Goal: Information Seeking & Learning: Find specific page/section

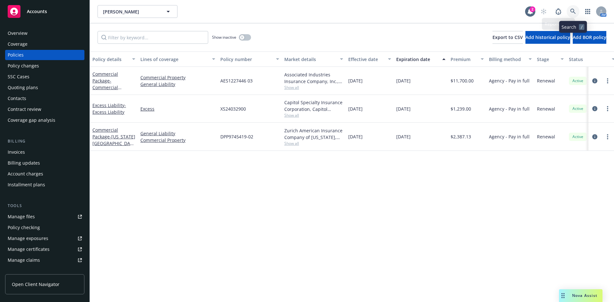
click at [573, 11] on icon at bounding box center [573, 12] width 6 height 6
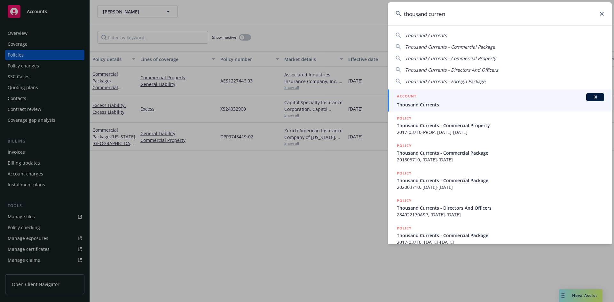
type input "thousand curren"
click at [413, 96] on h5 "ACCOUNT" at bounding box center [407, 97] width 20 height 8
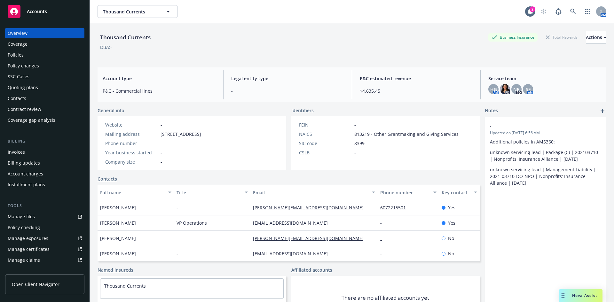
click at [23, 55] on div "Policies" at bounding box center [45, 55] width 74 height 10
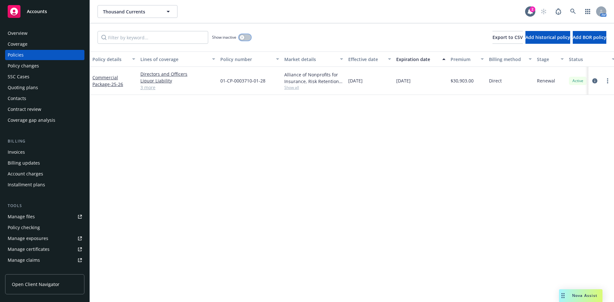
click at [243, 38] on icon "button" at bounding box center [242, 37] width 3 height 3
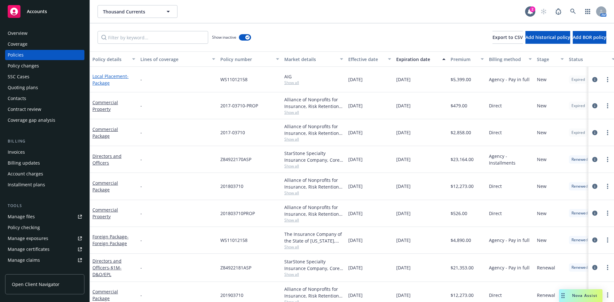
click at [118, 76] on link "Local Placement - Package" at bounding box center [110, 79] width 36 height 13
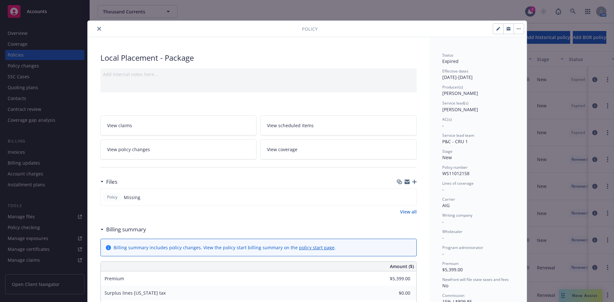
click at [97, 28] on icon "close" at bounding box center [99, 29] width 4 height 4
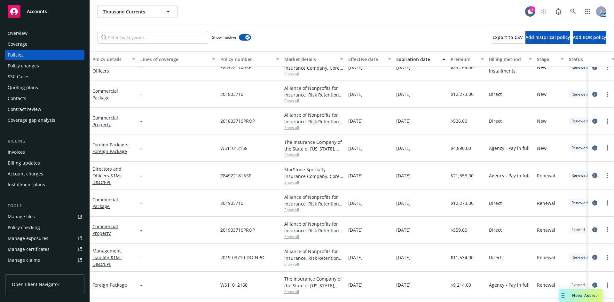
scroll to position [96, 0]
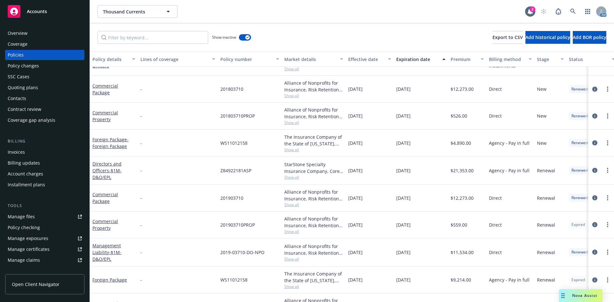
click at [292, 152] on span "Show all" at bounding box center [313, 149] width 59 height 5
click at [110, 139] on link "Foreign Package - Foreign Package" at bounding box center [110, 143] width 36 height 13
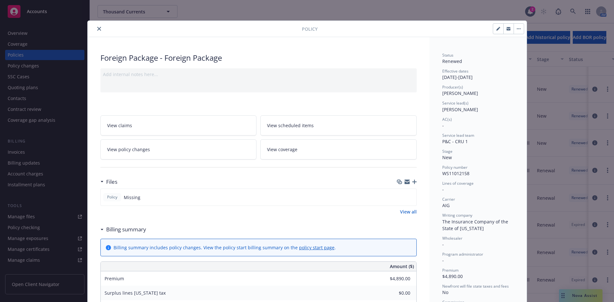
click at [97, 28] on icon "close" at bounding box center [99, 29] width 4 height 4
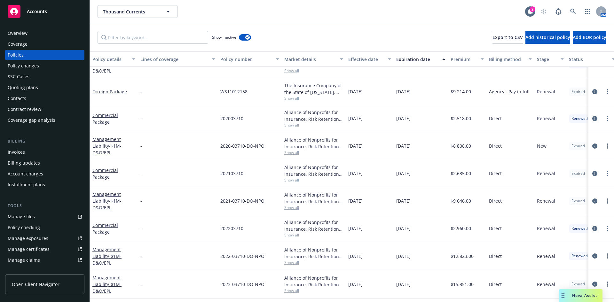
scroll to position [257, 0]
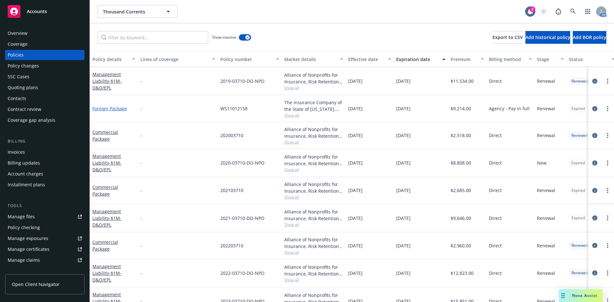
click at [113, 110] on link "Foreign Package" at bounding box center [109, 109] width 35 height 6
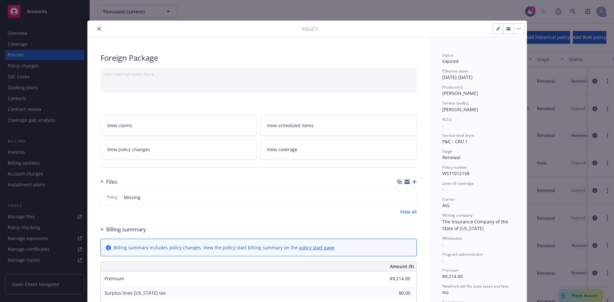
click at [100, 28] on button "close" at bounding box center [99, 29] width 8 height 8
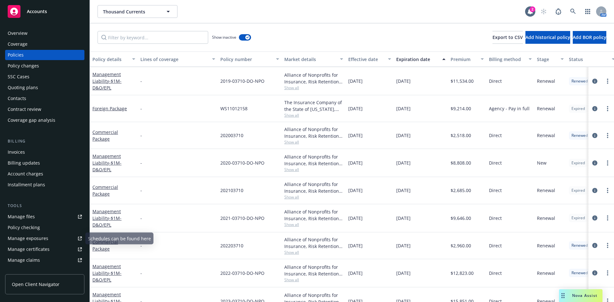
click at [33, 217] on div "Manage files" at bounding box center [21, 217] width 27 height 10
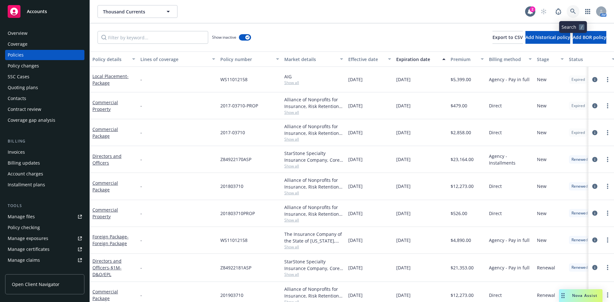
click at [571, 11] on icon at bounding box center [572, 11] width 5 height 5
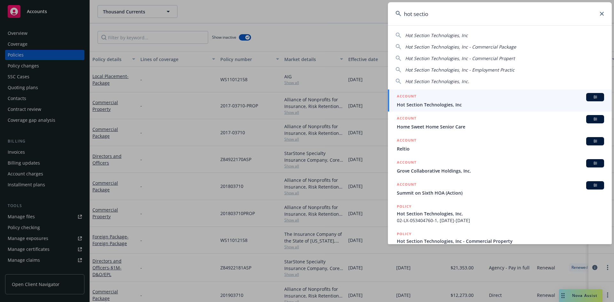
type input "hot sectio"
click at [402, 96] on h5 "ACCOUNT" at bounding box center [407, 97] width 20 height 8
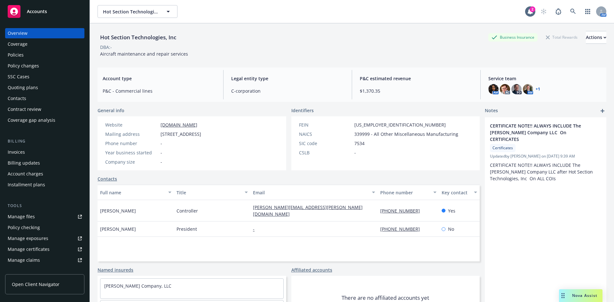
click at [44, 54] on div "Policies" at bounding box center [45, 55] width 74 height 10
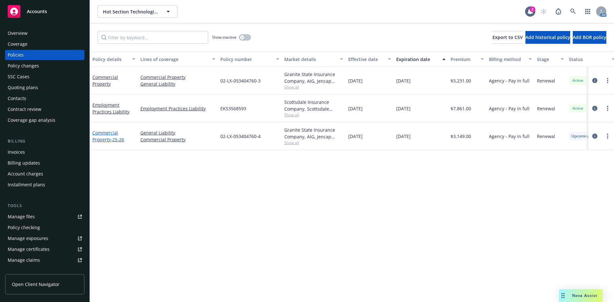
click at [105, 134] on link "Commercial Property - 25-26" at bounding box center [108, 136] width 32 height 13
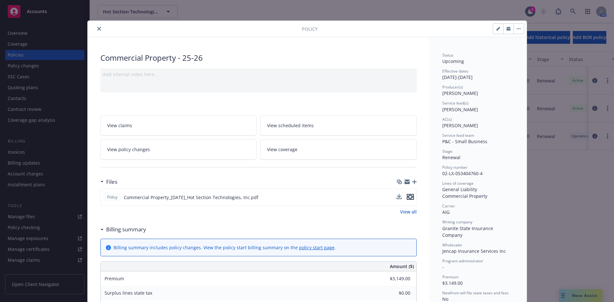
click at [408, 198] on icon "preview file" at bounding box center [411, 197] width 6 height 4
click at [99, 28] on button "close" at bounding box center [99, 29] width 8 height 8
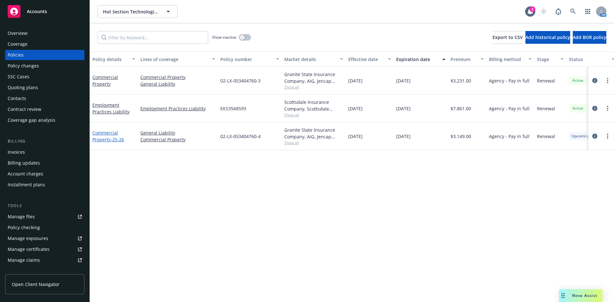
click at [111, 134] on link "Commercial Property - 25-26" at bounding box center [108, 136] width 32 height 13
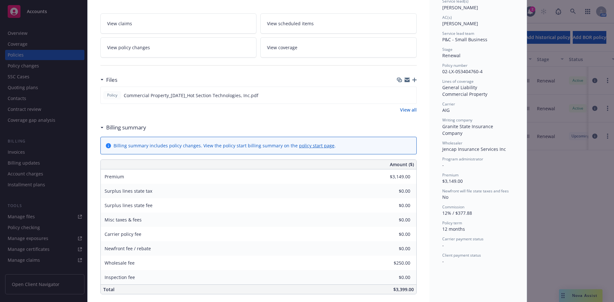
scroll to position [115, 0]
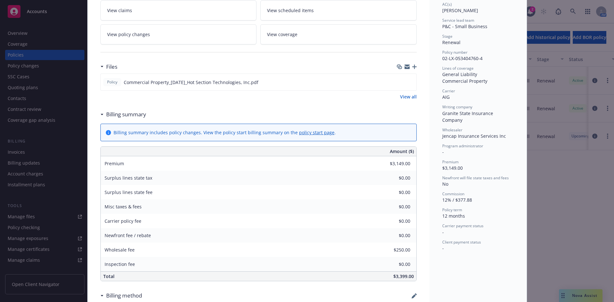
click at [410, 95] on link "View all" at bounding box center [408, 96] width 17 height 7
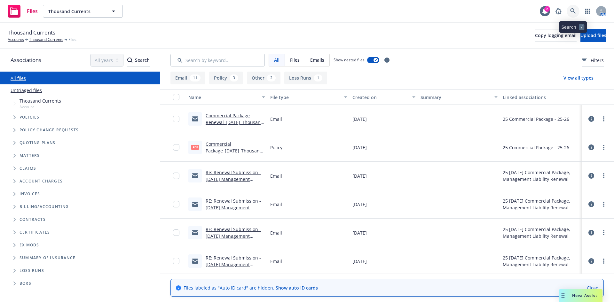
click at [569, 9] on link at bounding box center [573, 11] width 13 height 13
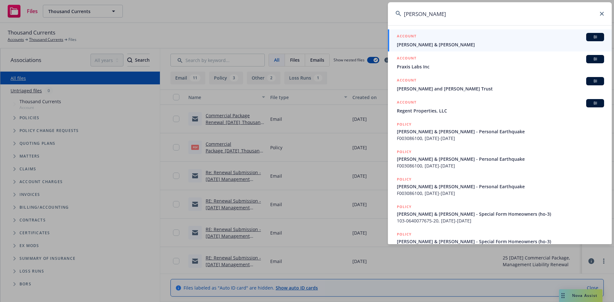
type input "barbara smith"
click at [405, 36] on h5 "ACCOUNT" at bounding box center [407, 37] width 20 height 8
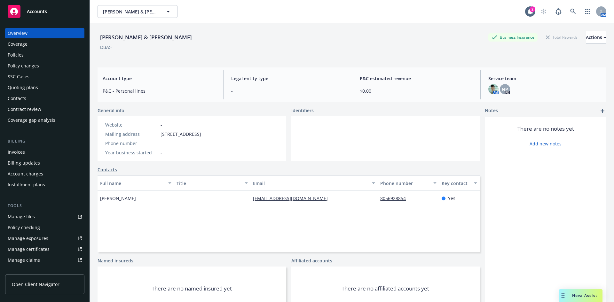
click at [24, 54] on div "Policies" at bounding box center [45, 55] width 74 height 10
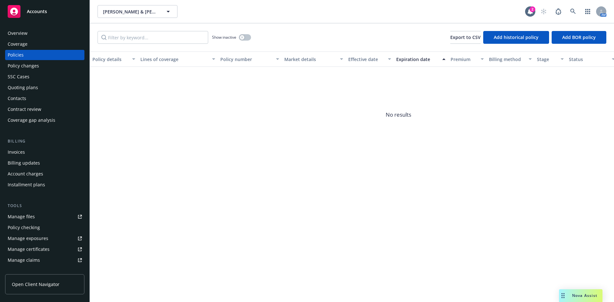
click at [25, 31] on div "Overview" at bounding box center [18, 33] width 20 height 10
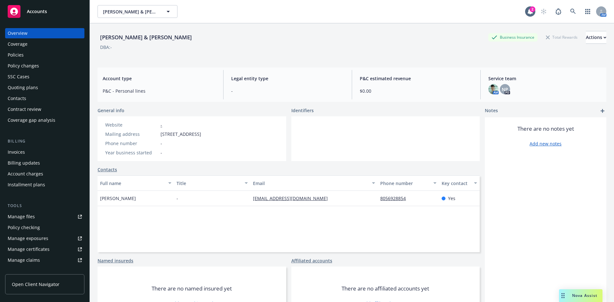
click at [20, 53] on div "Policies" at bounding box center [16, 55] width 16 height 10
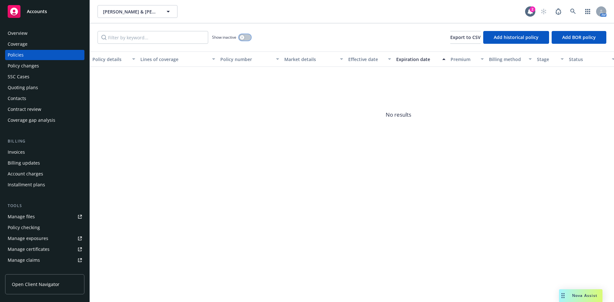
click at [242, 38] on icon "button" at bounding box center [242, 37] width 3 height 3
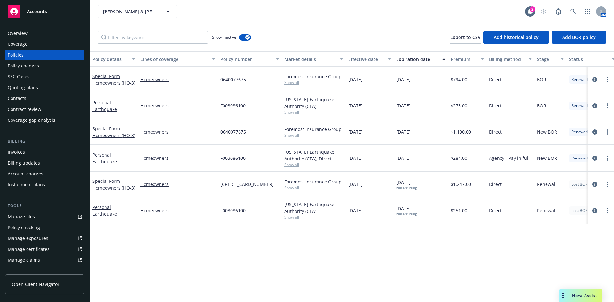
click at [17, 33] on div "Overview" at bounding box center [18, 33] width 20 height 10
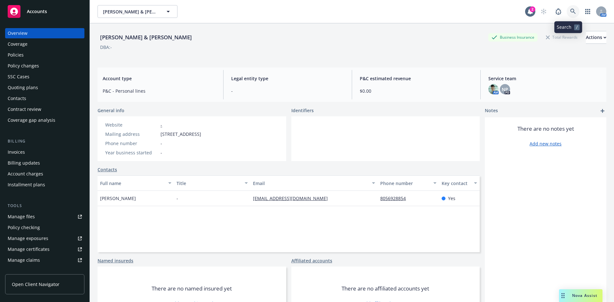
click at [570, 10] on icon at bounding box center [573, 12] width 6 height 6
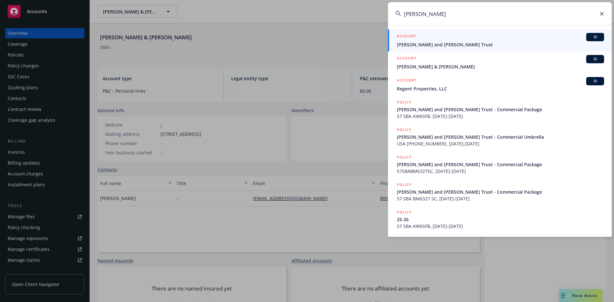
type input "barbara smyth"
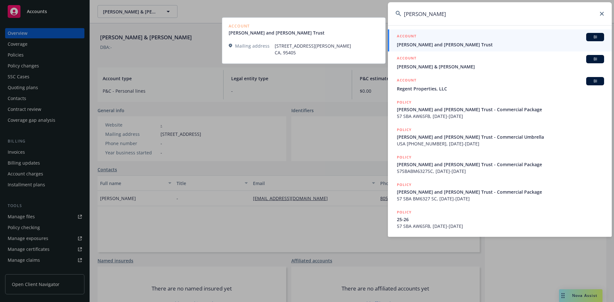
click at [409, 37] on h5 "ACCOUNT" at bounding box center [407, 37] width 20 height 8
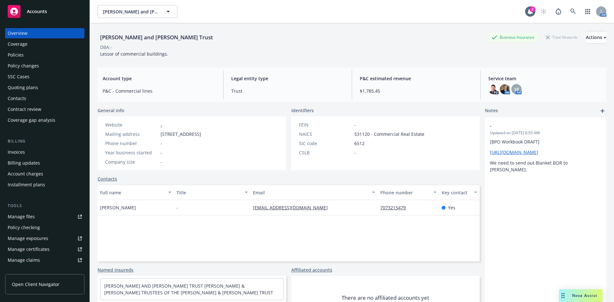
click at [52, 55] on div "Policies" at bounding box center [45, 55] width 74 height 10
